Goal: Information Seeking & Learning: Check status

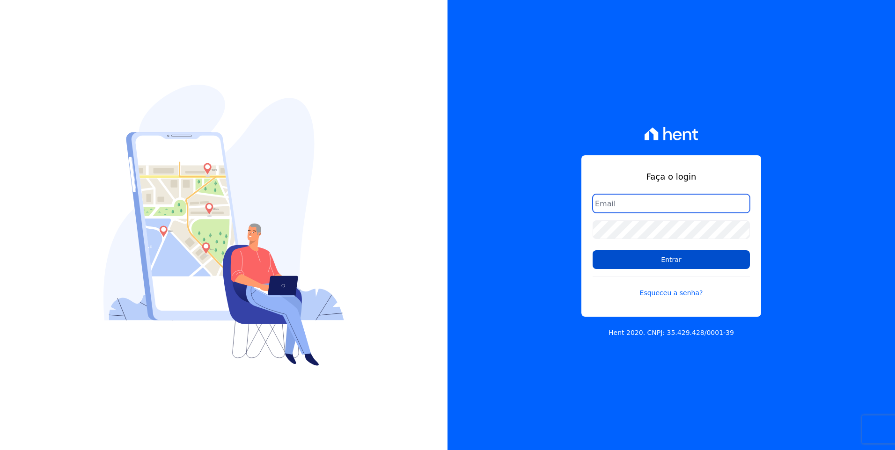
type input "moendasecopark2@gmail.com"
click at [722, 262] on input "Entrar" at bounding box center [671, 260] width 157 height 19
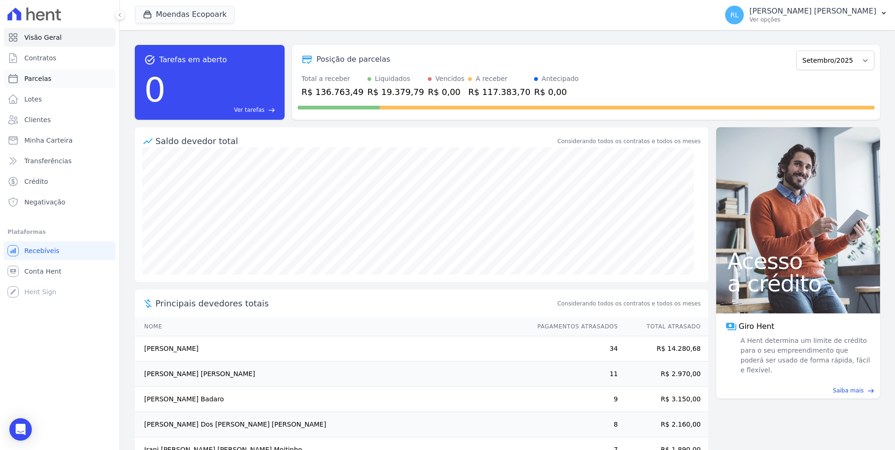
click at [55, 77] on link "Parcelas" at bounding box center [60, 78] width 112 height 19
select select
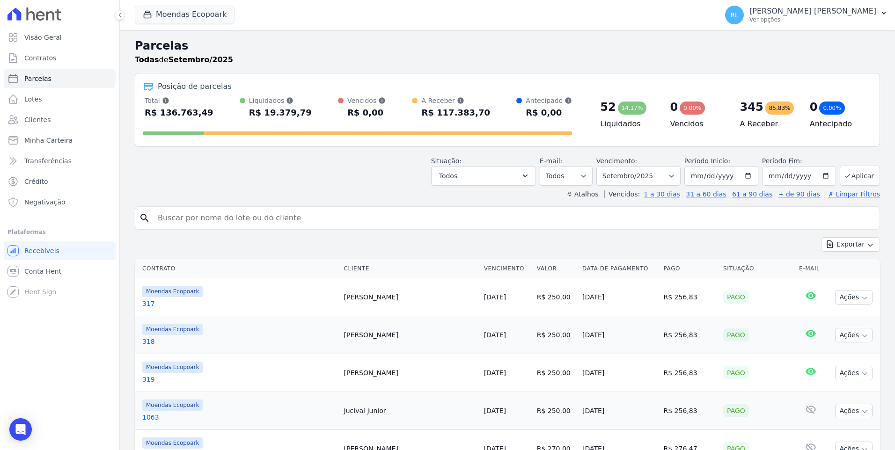
click at [238, 219] on input "search" at bounding box center [514, 218] width 724 height 19
type input "366"
select select
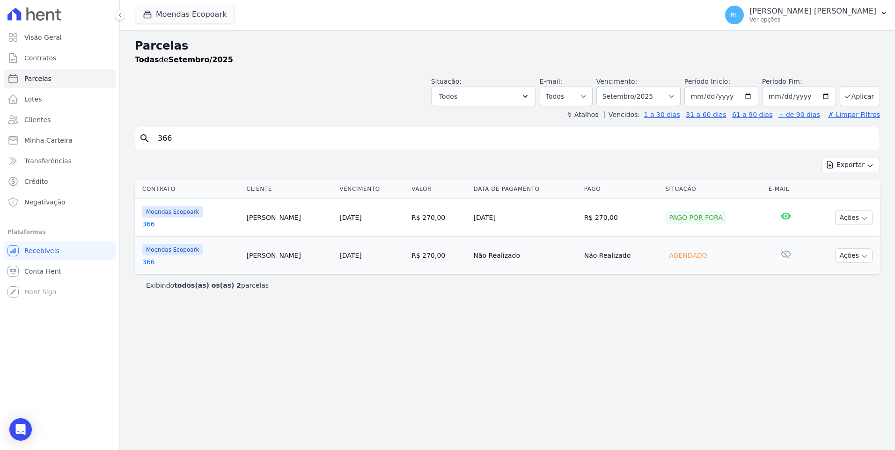
drag, startPoint x: 195, startPoint y: 143, endPoint x: 132, endPoint y: 130, distance: 64.1
click at [132, 130] on div "Parcelas Todas de Setembro/2025 Situação: Agendado Em Aberto Pago Processando C…" at bounding box center [507, 240] width 775 height 420
type input "1078"
select select
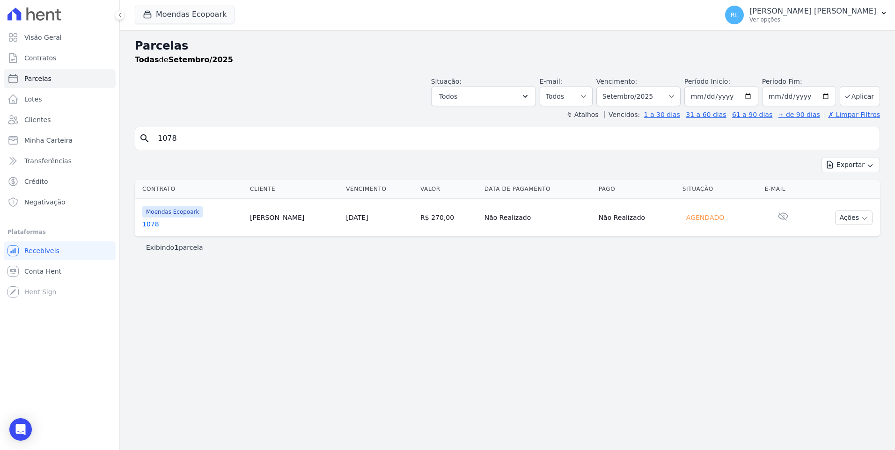
drag, startPoint x: 181, startPoint y: 133, endPoint x: 145, endPoint y: 135, distance: 36.5
click at [145, 135] on div "search 1078" at bounding box center [507, 138] width 745 height 23
type input "isaque"
select select
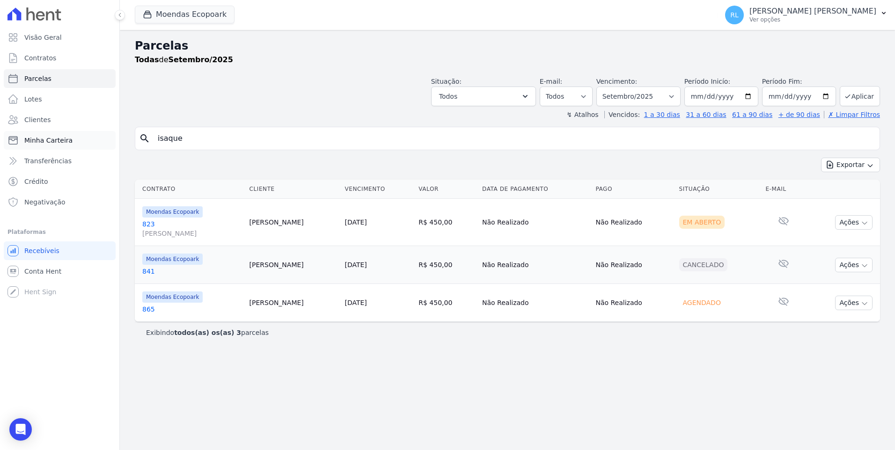
click at [47, 135] on link "Minha Carteira" at bounding box center [60, 140] width 112 height 19
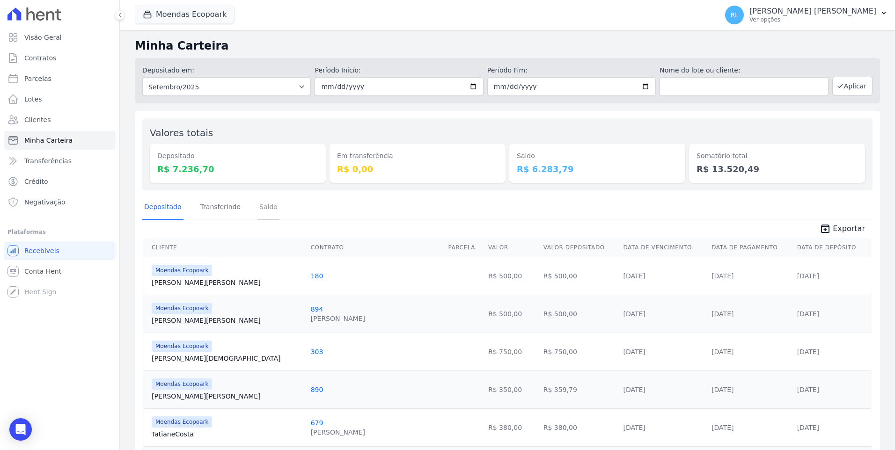
click at [258, 209] on link "Saldo" at bounding box center [269, 208] width 22 height 24
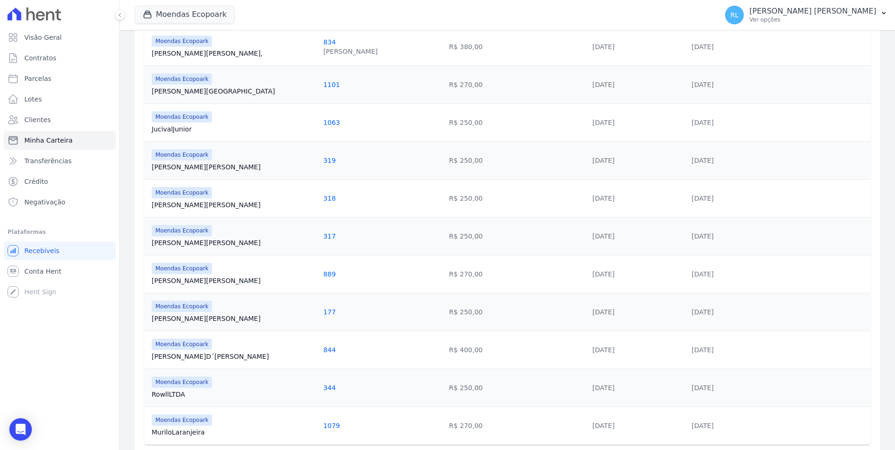
scroll to position [641, 0]
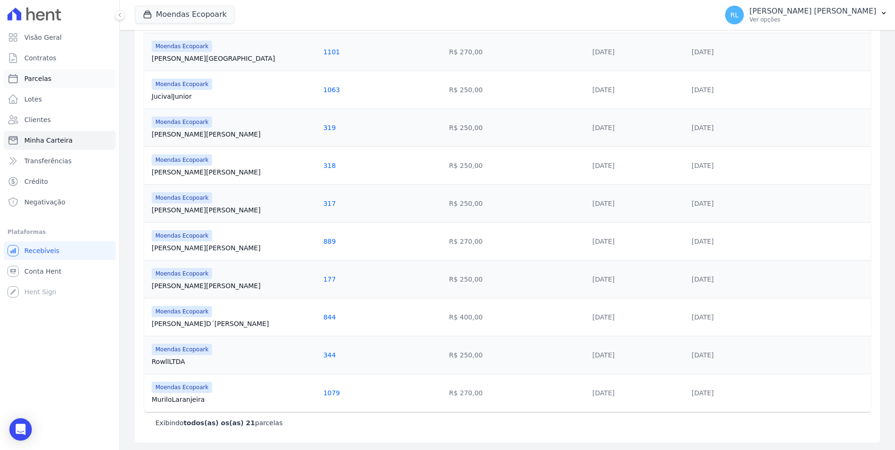
click at [46, 80] on span "Parcelas" at bounding box center [37, 78] width 27 height 9
select select
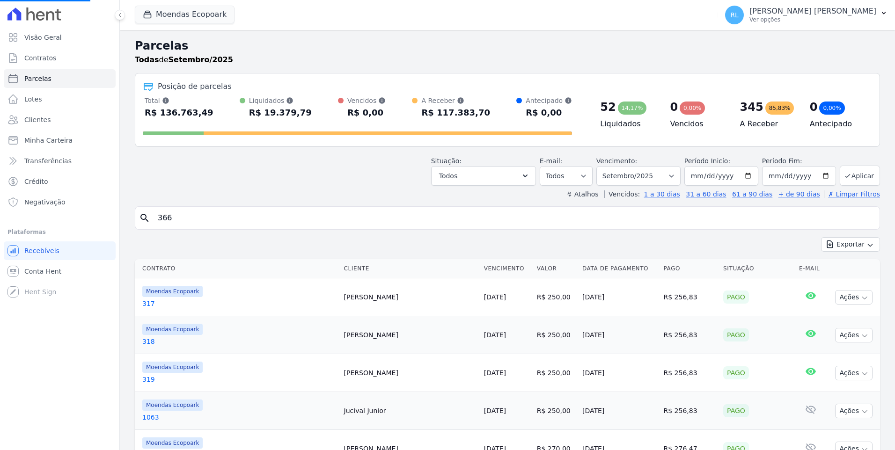
select select
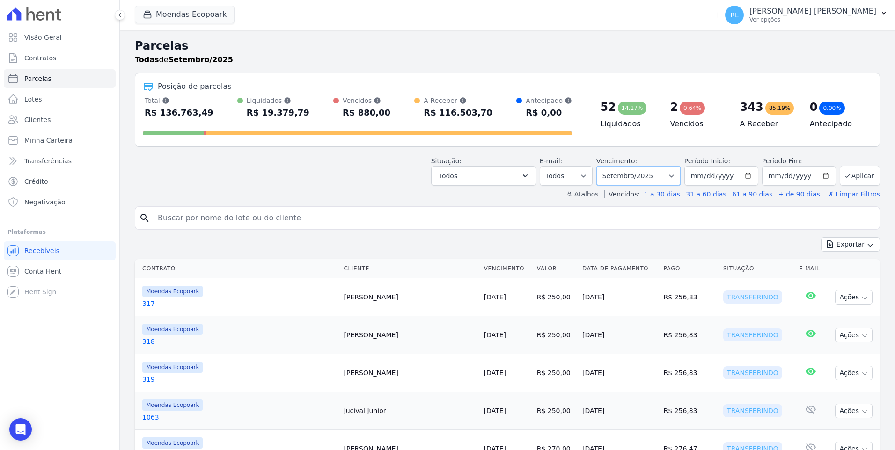
click at [676, 178] on select "[GEOGRAPHIC_DATA] por período ──────── Todos os meses Outubro/2022 Novembro/202…" at bounding box center [639, 176] width 84 height 20
select select "all"
click at [604, 166] on select "[GEOGRAPHIC_DATA] por período ──────── Todos os meses Outubro/2022 Novembro/202…" at bounding box center [639, 176] width 84 height 20
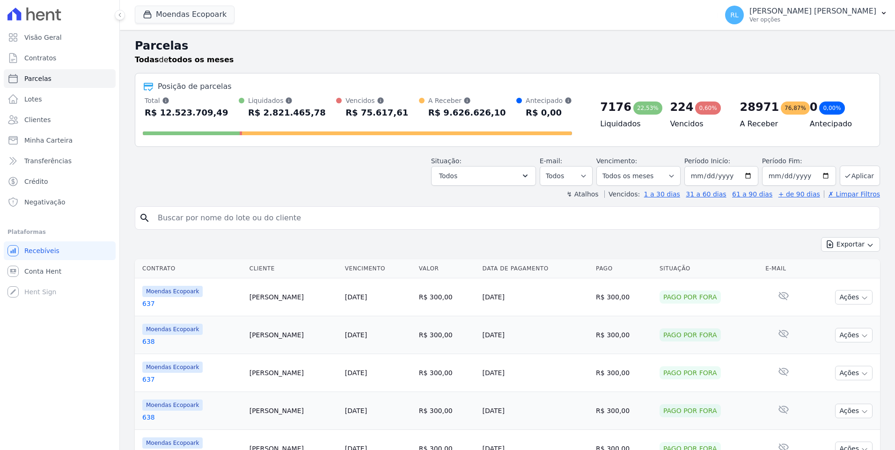
select select
click at [517, 176] on button "Todos" at bounding box center [483, 176] width 105 height 20
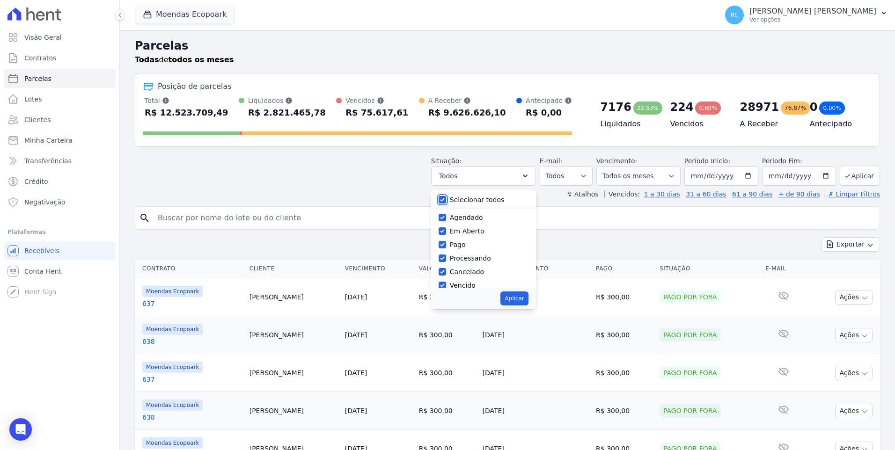
click at [446, 197] on input "Selecionar todos" at bounding box center [442, 199] width 7 height 7
checkbox input "false"
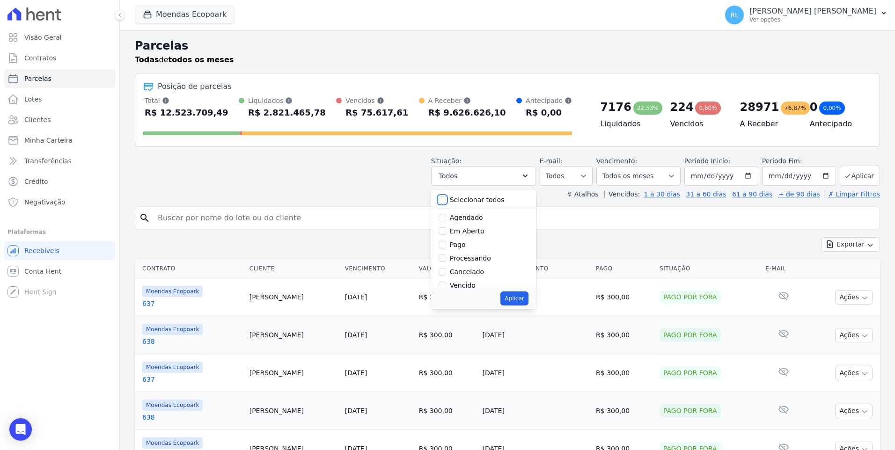
checkbox input "false"
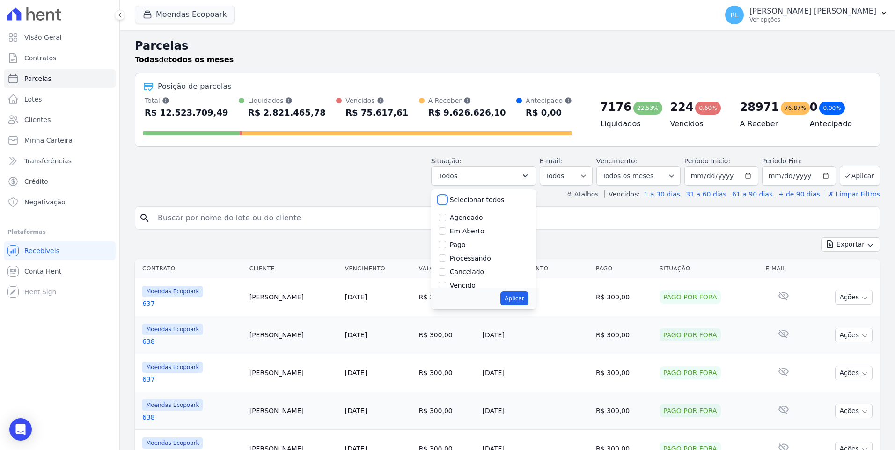
checkbox input "false"
click at [446, 284] on input "Vencido" at bounding box center [442, 285] width 7 height 7
checkbox input "true"
click at [525, 300] on button "Aplicar" at bounding box center [515, 299] width 28 height 14
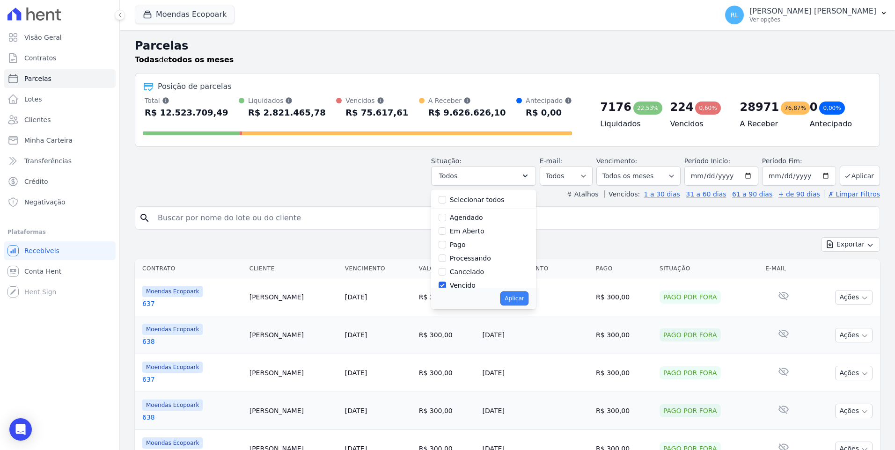
select select "overdue"
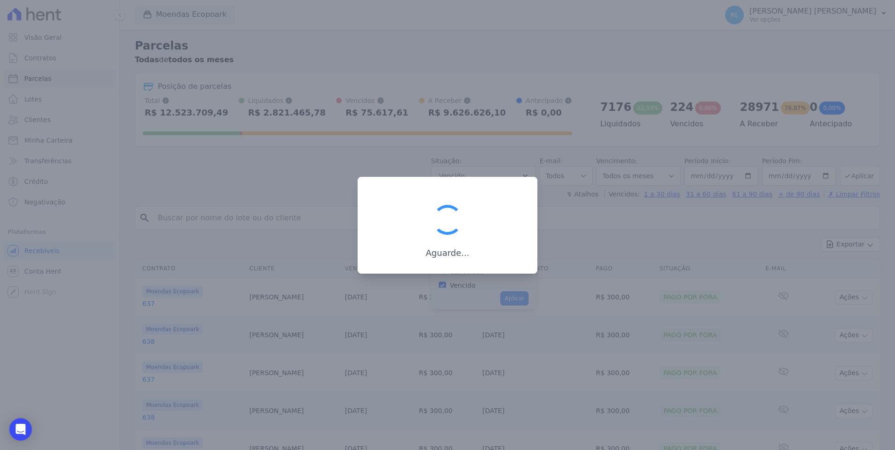
scroll to position [17, 0]
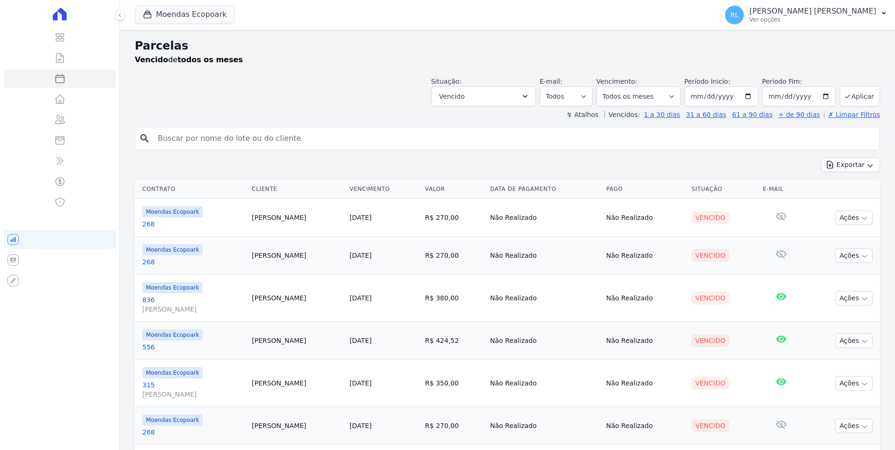
select select
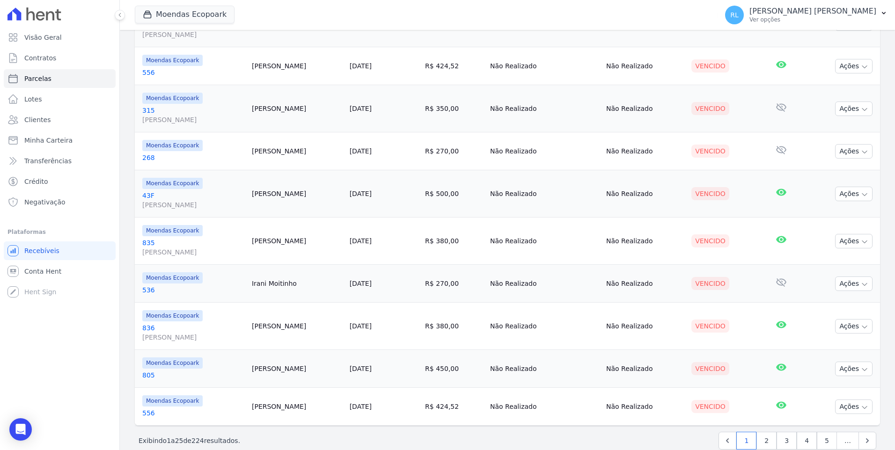
scroll to position [859, 0]
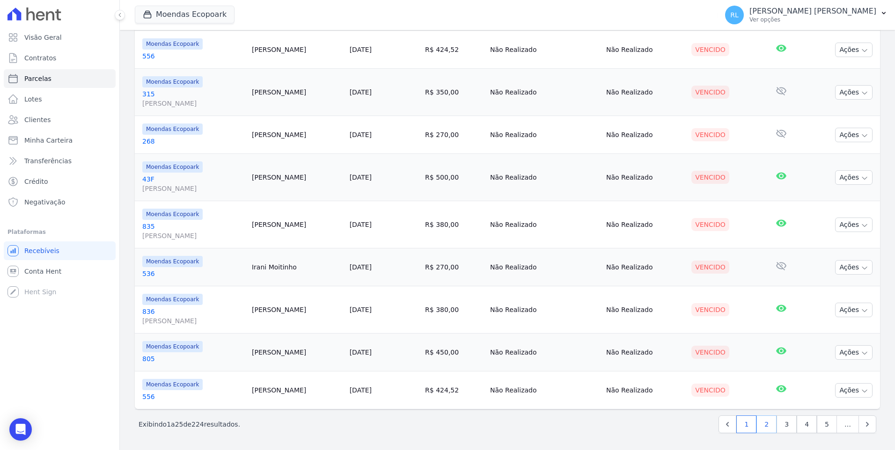
click at [765, 424] on link "2" at bounding box center [767, 425] width 20 height 18
select select
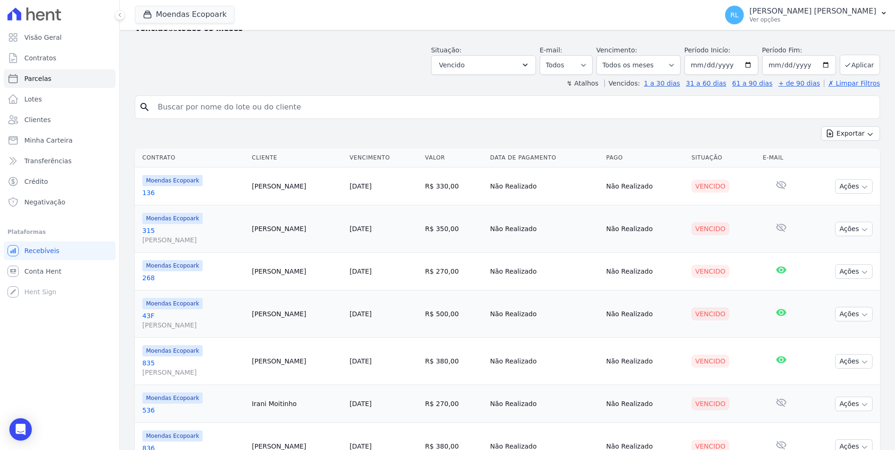
scroll to position [140, 0]
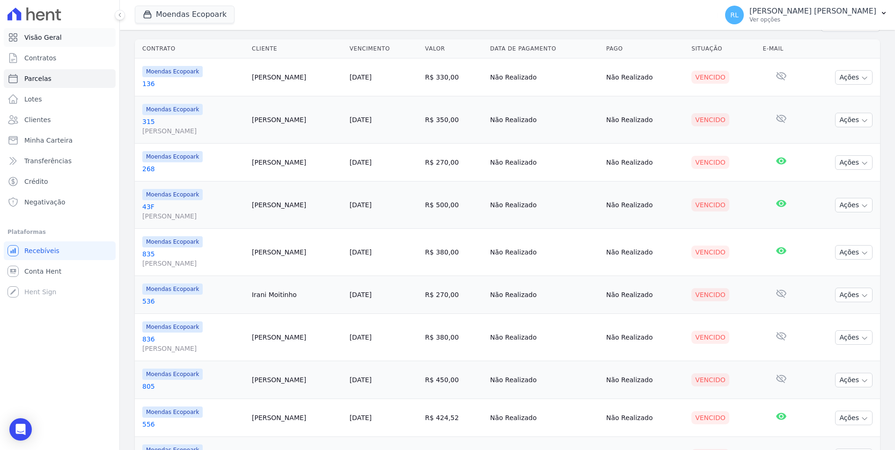
click at [64, 37] on link "Visão Geral" at bounding box center [60, 37] width 112 height 19
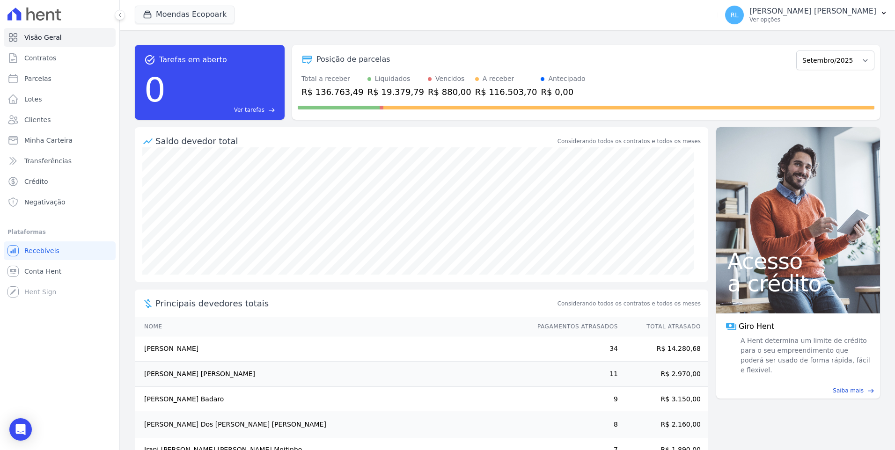
scroll to position [28, 0]
